Goal: Obtain resource: Download file/media

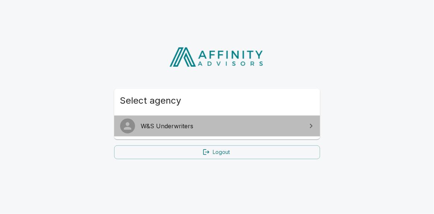
click at [234, 129] on span "W&S Underwriters" at bounding box center [221, 126] width 161 height 9
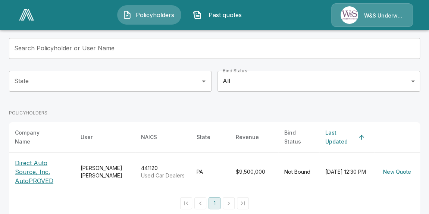
scroll to position [48, 0]
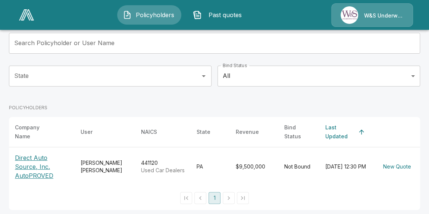
click at [22, 162] on p "Direct Auto Source, Inc. AutoPROVED" at bounding box center [42, 166] width 54 height 27
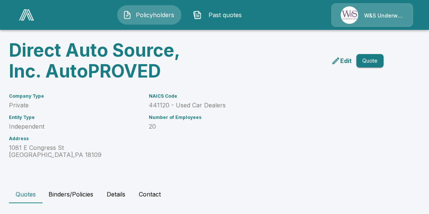
scroll to position [106, 0]
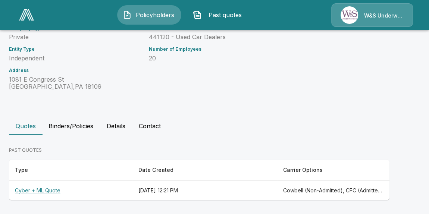
click at [54, 191] on th "Cyber + ML Quote" at bounding box center [70, 191] width 123 height 20
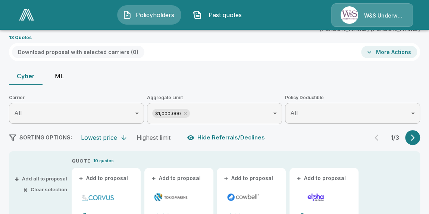
scroll to position [101, 0]
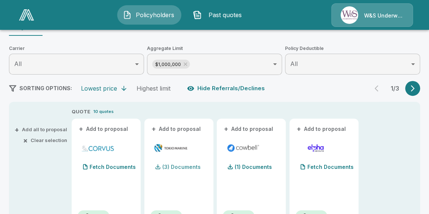
click at [172, 166] on p "(3) Documents" at bounding box center [181, 166] width 38 height 5
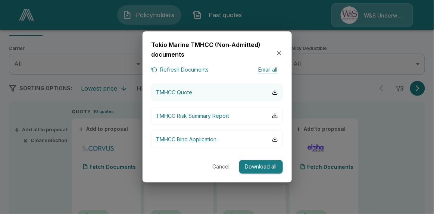
click at [178, 93] on p "TMHCC Quote" at bounding box center [174, 92] width 36 height 8
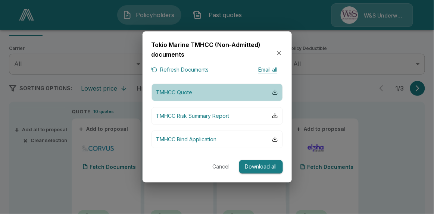
click at [274, 93] on div "button" at bounding box center [275, 92] width 6 height 6
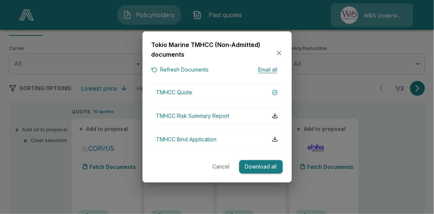
click at [220, 163] on button "Cancel" at bounding box center [221, 167] width 24 height 14
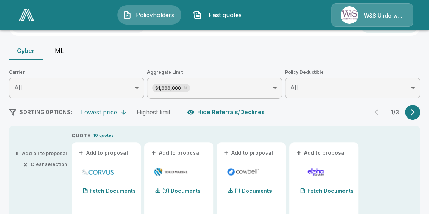
scroll to position [67, 0]
